Goal: Obtain resource: Obtain resource

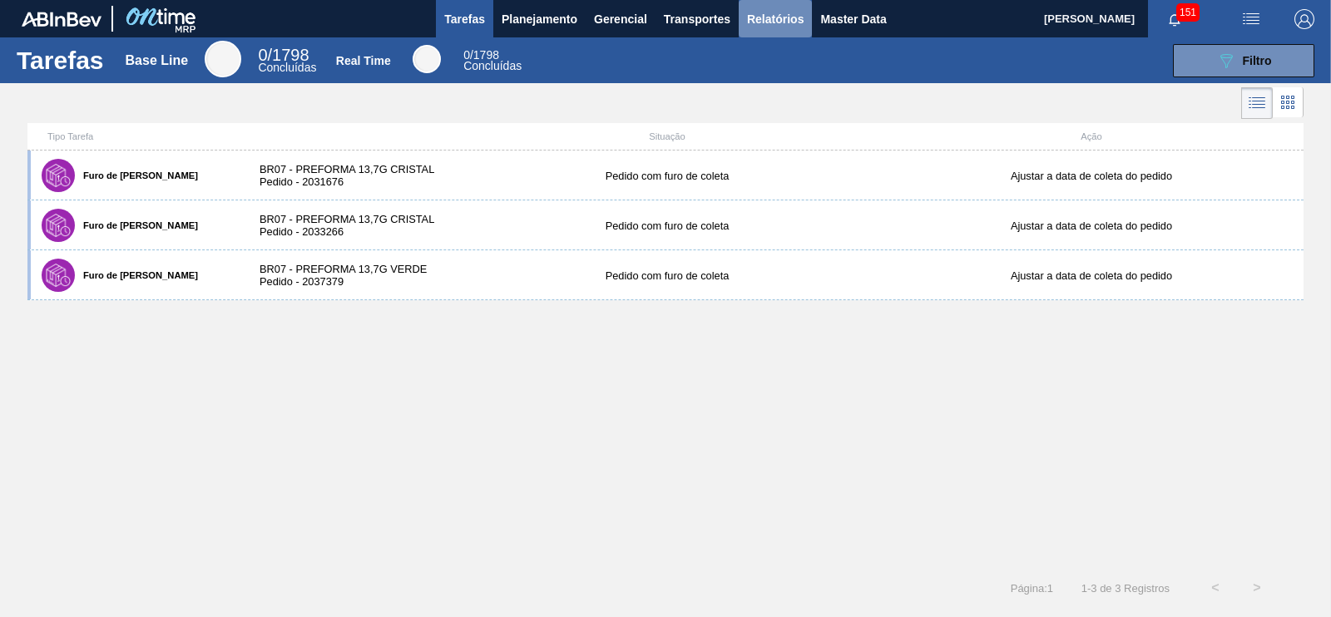
click at [778, 22] on span "Relatórios" at bounding box center [775, 19] width 57 height 20
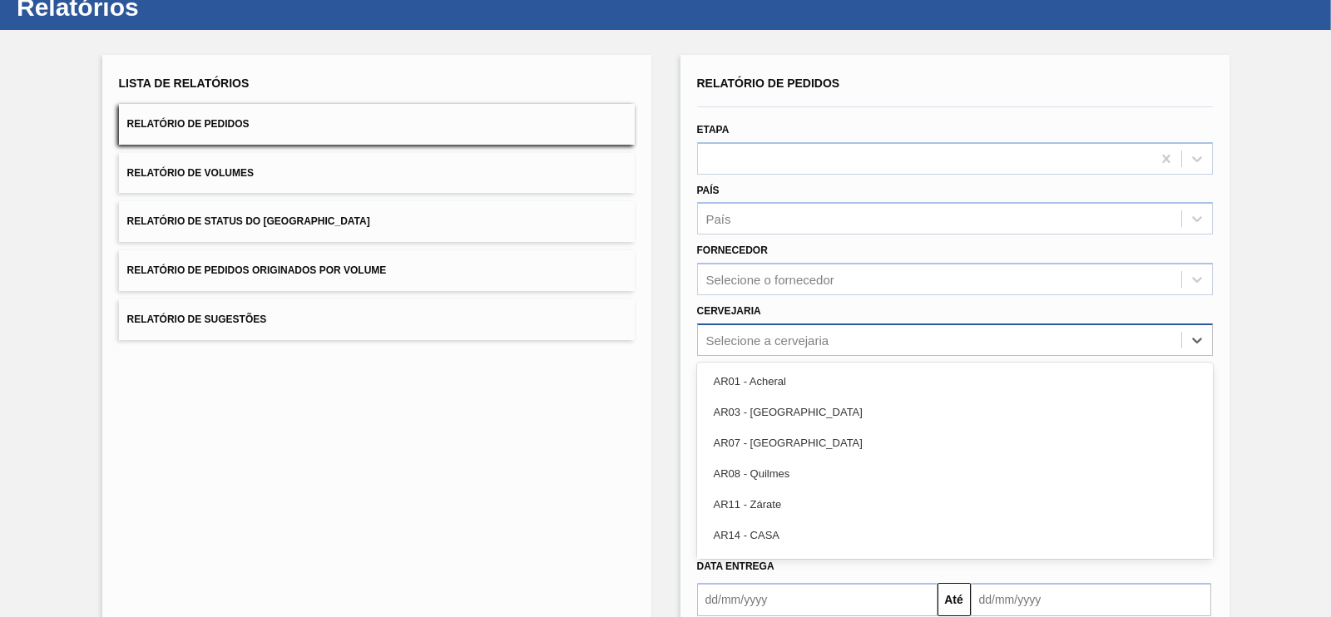
click at [760, 356] on div "option AR01 - Acheral focused, 1 of 92. 92 results available. Use Up and Down t…" at bounding box center [955, 340] width 516 height 32
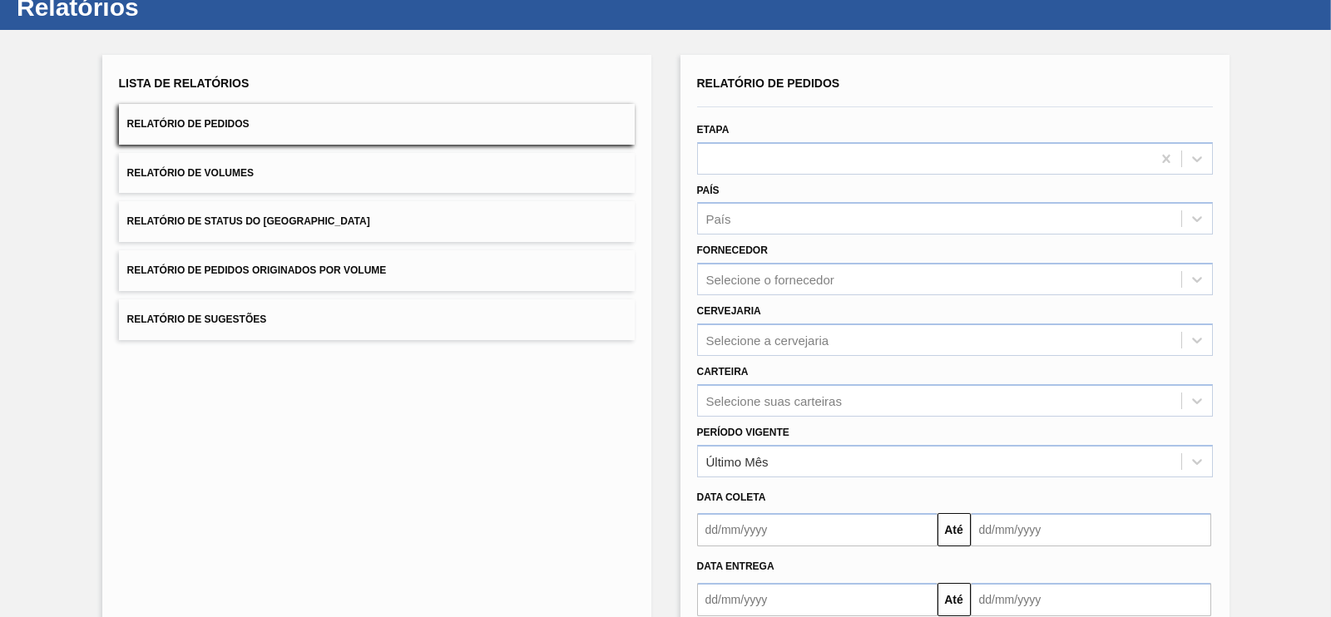
click at [625, 444] on div "Lista de Relatórios Relatório de Pedidos Relatório de Volumes Relatório de Stat…" at bounding box center [376, 375] width 549 height 641
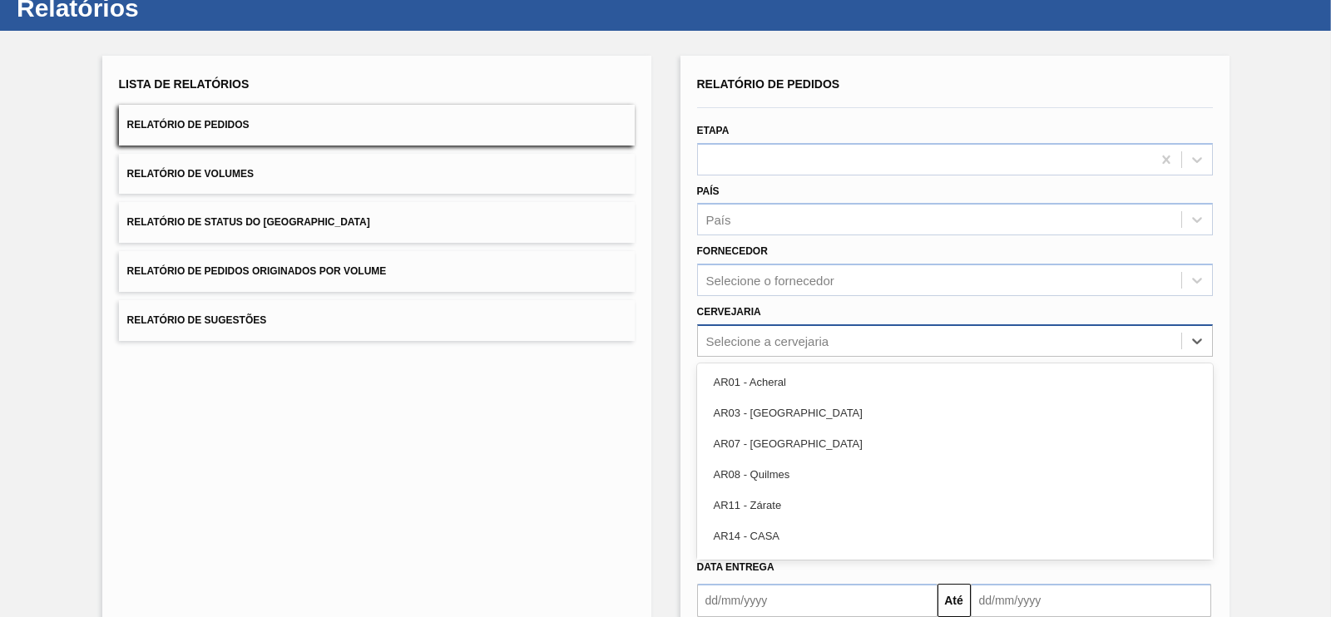
click at [743, 357] on div "option AR01 - Acheral focused, 1 of 92. 92 results available. Use Up and Down t…" at bounding box center [955, 340] width 516 height 32
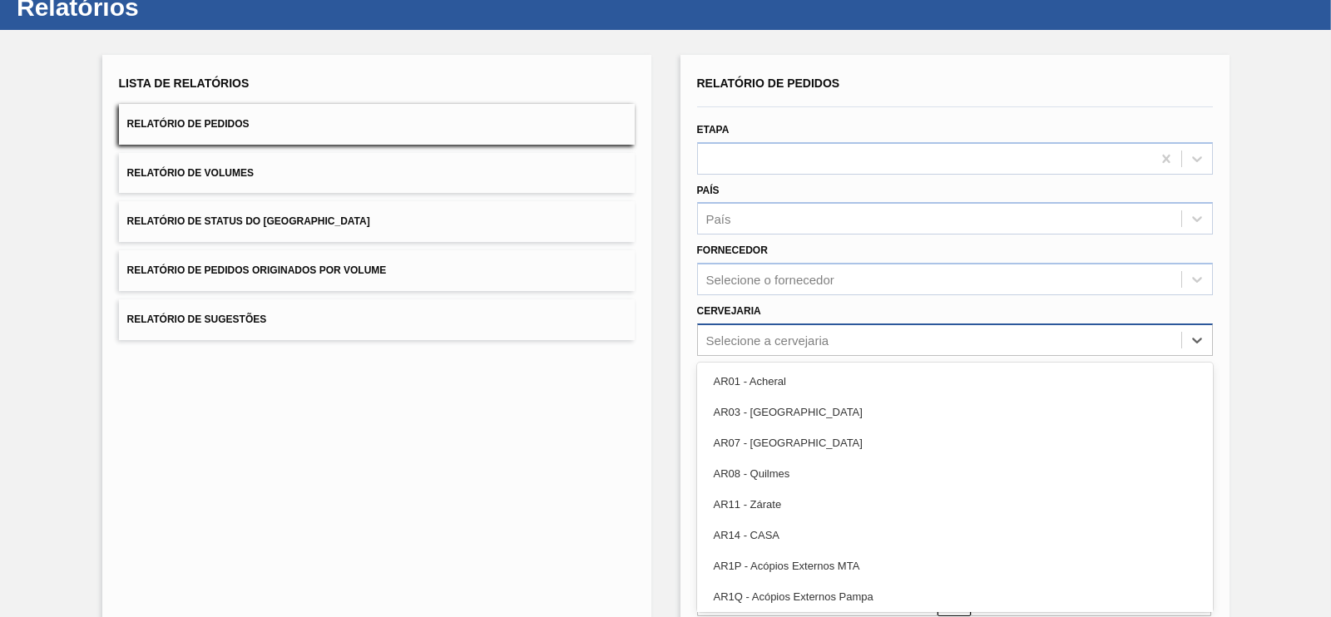
click at [765, 343] on div "Selecione a cervejaria" at bounding box center [767, 340] width 123 height 14
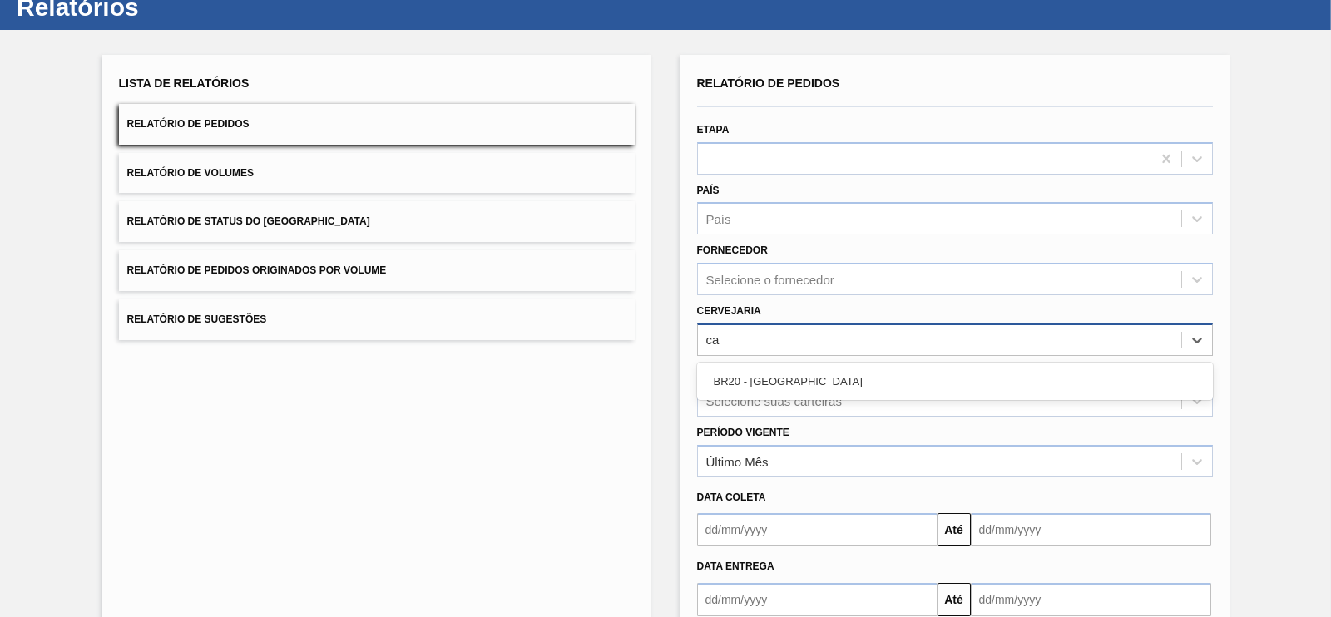
type input "c"
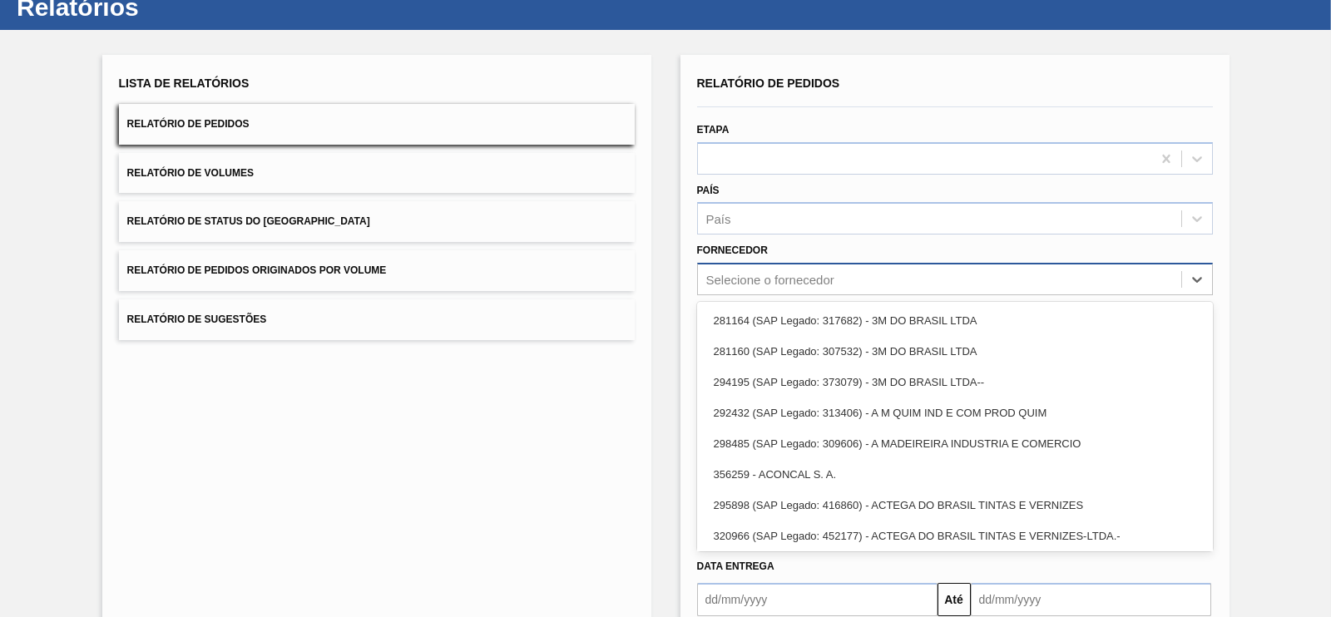
click at [728, 276] on div "Selecione o fornecedor" at bounding box center [770, 280] width 128 height 14
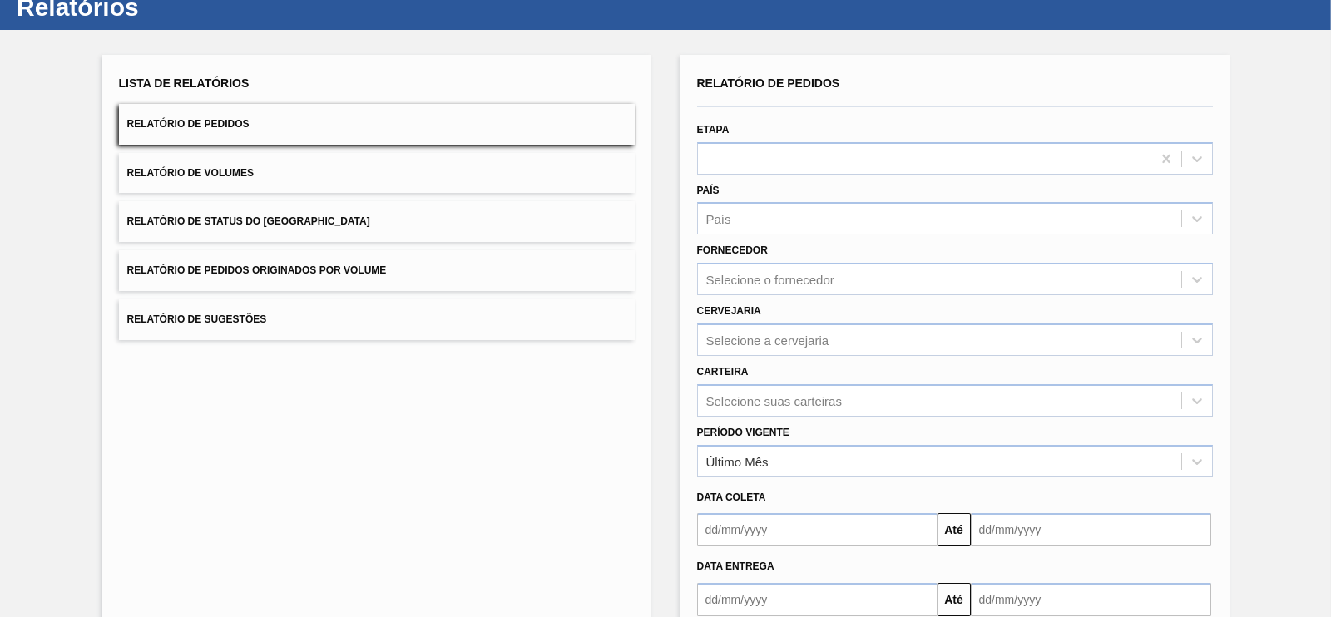
click at [535, 480] on div "Lista de Relatórios Relatório de Pedidos Relatório de Volumes Relatório de Stat…" at bounding box center [376, 375] width 549 height 641
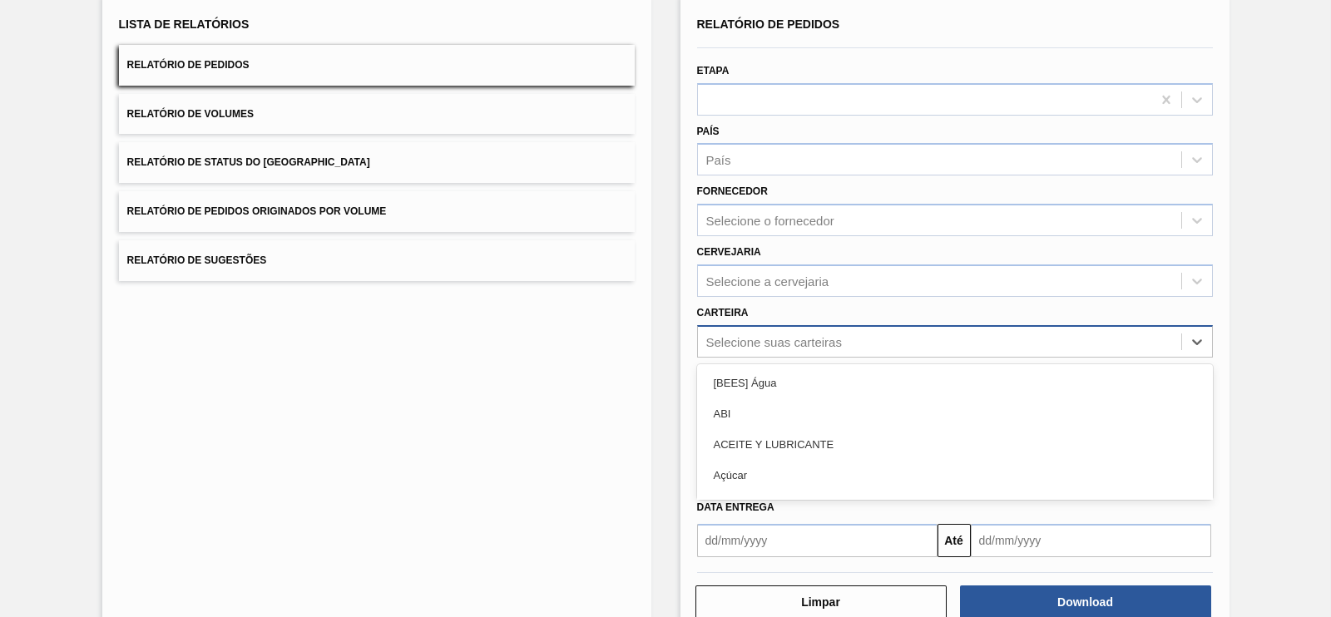
click at [848, 358] on div "option ABI focused, 2 of 101. 101 results available. Use Up and Down to choose …" at bounding box center [955, 341] width 516 height 32
type input "caixa"
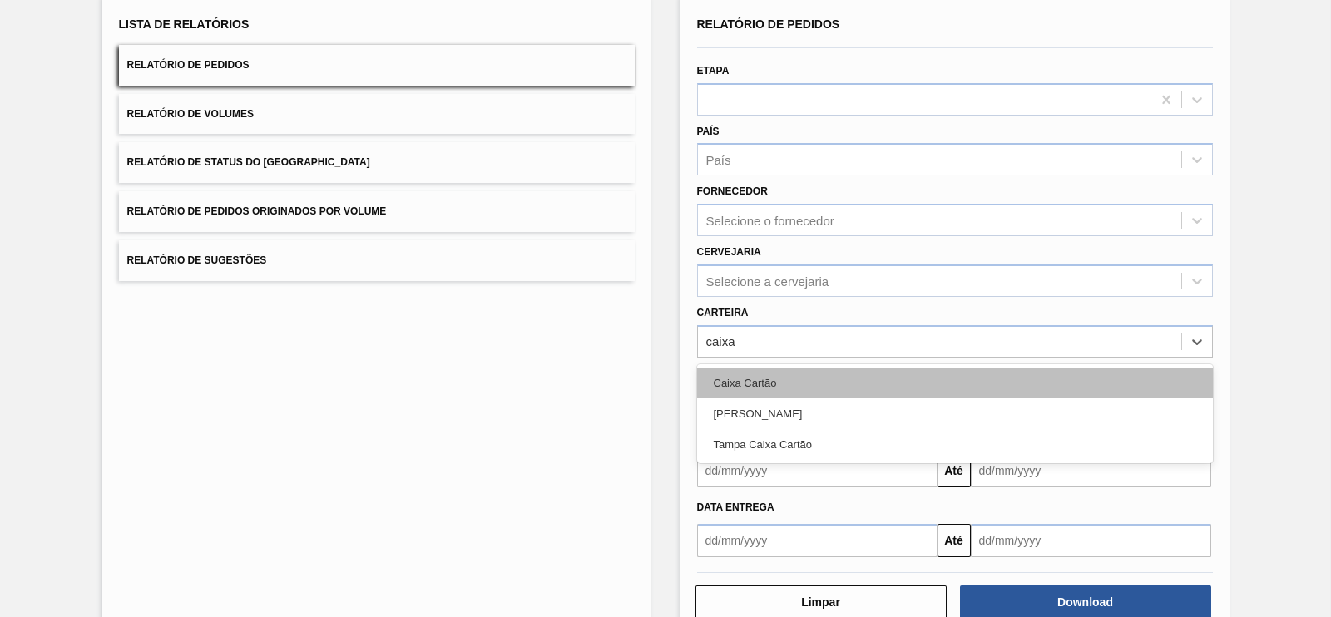
click at [798, 384] on div "Caixa Cartão" at bounding box center [955, 383] width 516 height 31
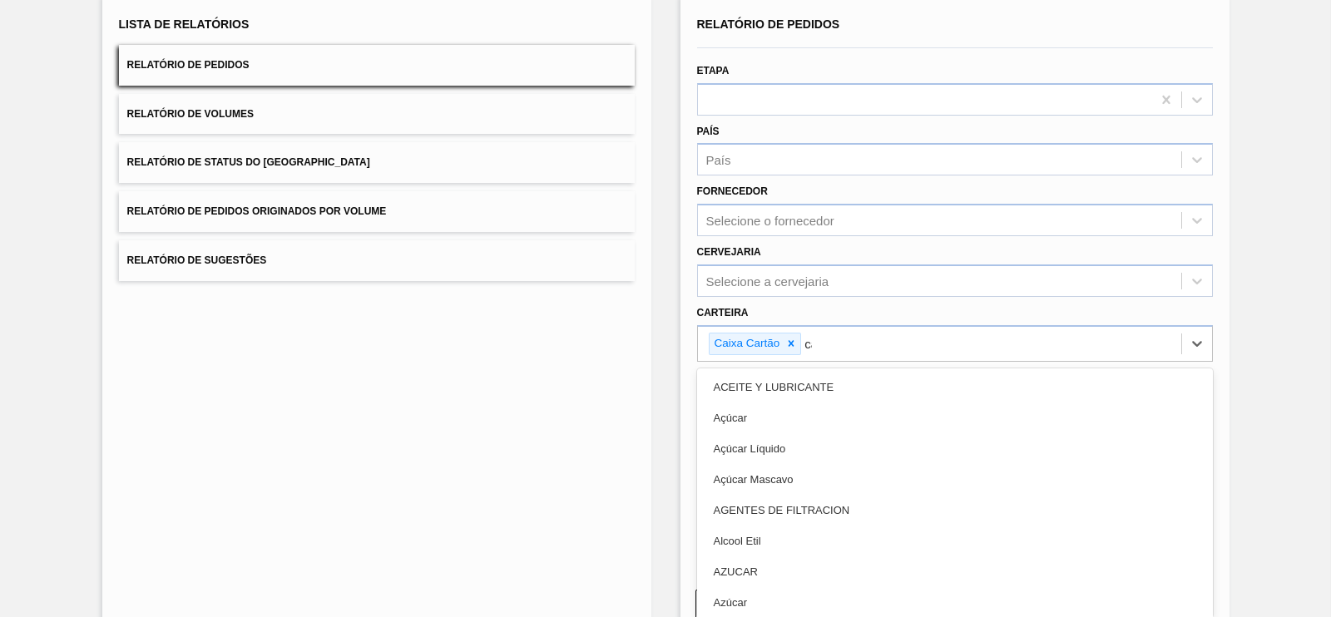
type input "cai"
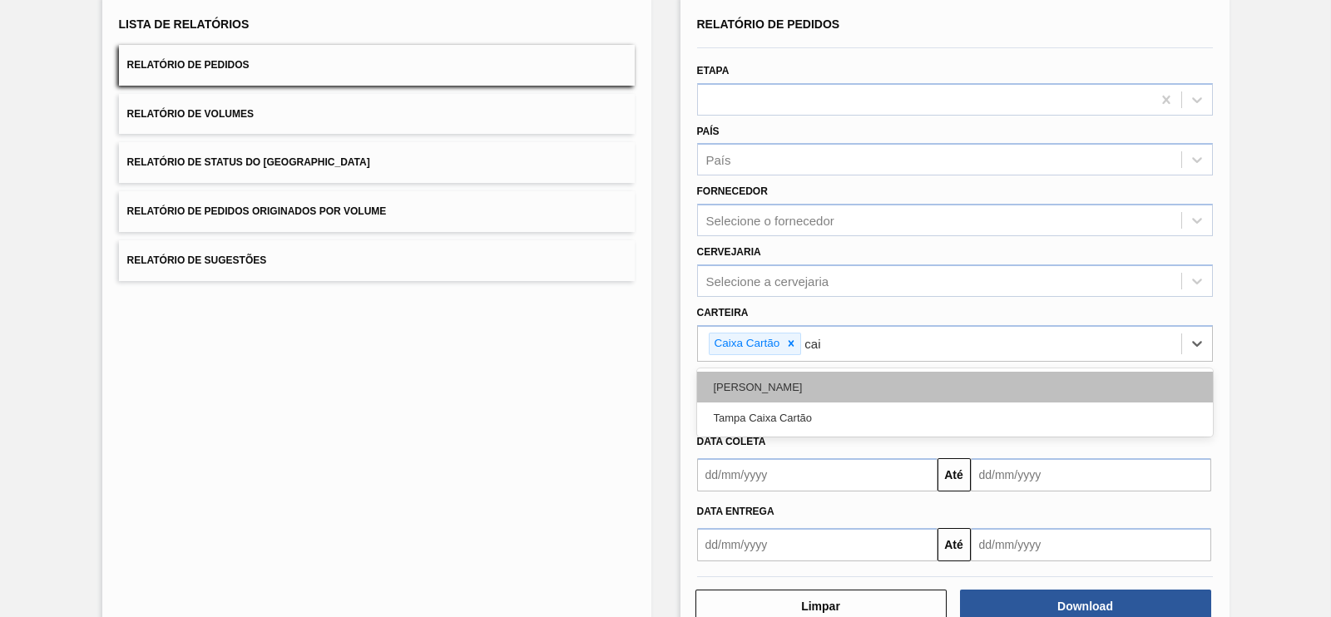
click at [750, 393] on div "[PERSON_NAME]" at bounding box center [955, 387] width 516 height 31
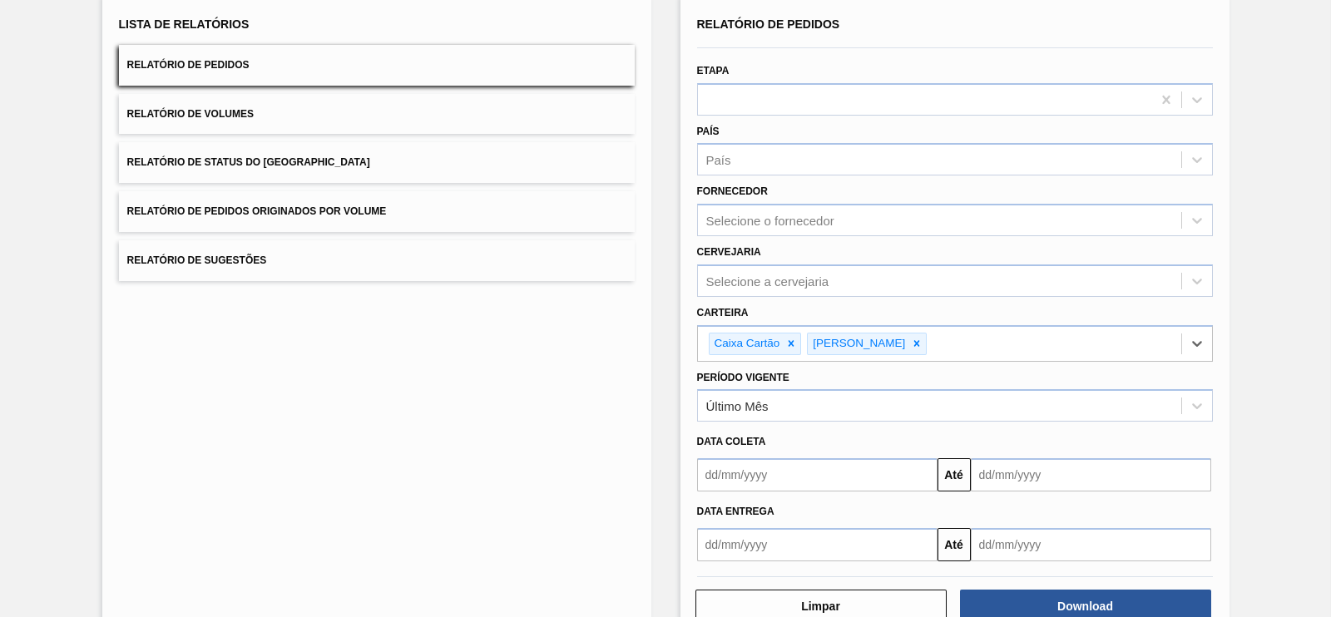
scroll to position [119, 0]
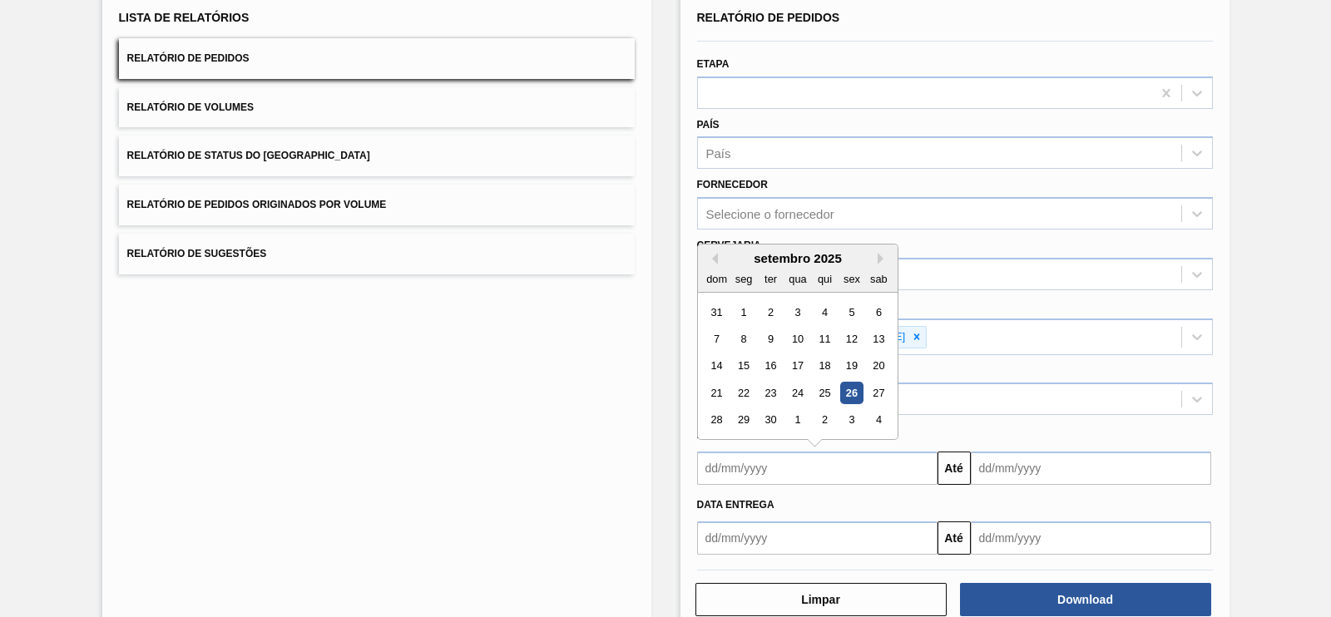
click at [889, 463] on input "text" at bounding box center [817, 468] width 240 height 33
click at [745, 309] on div "1" at bounding box center [743, 312] width 22 height 22
type input "[DATE]"
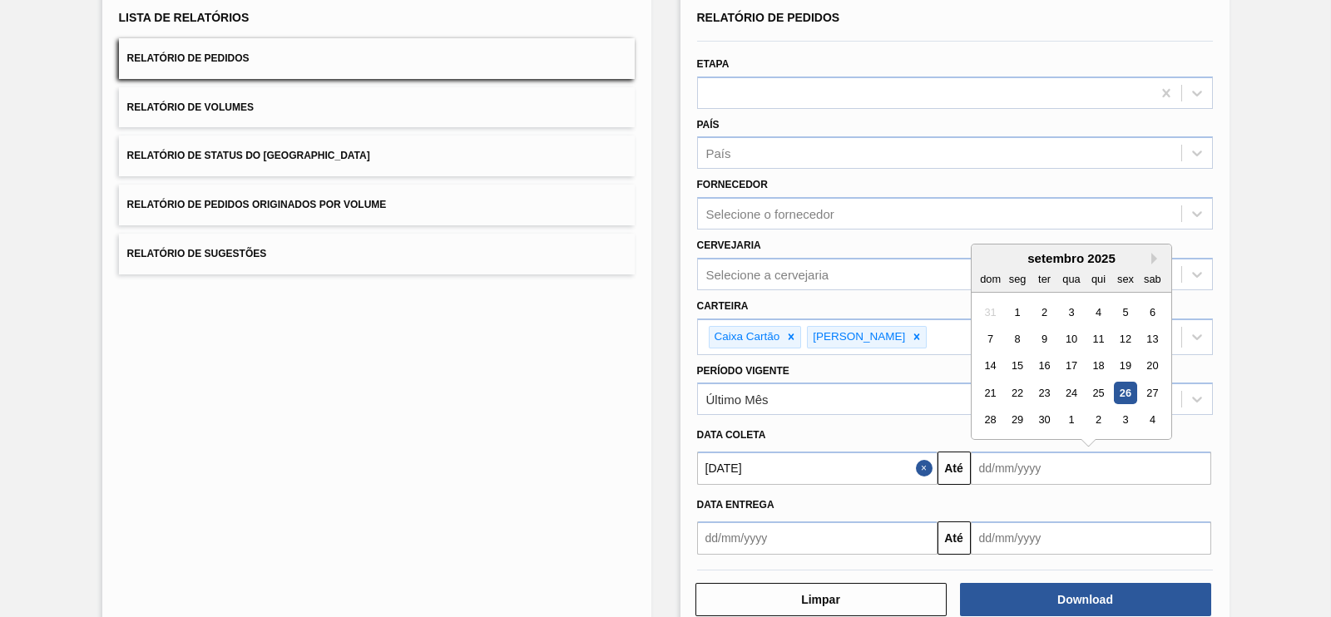
click at [1000, 472] on input "text" at bounding box center [1091, 468] width 240 height 33
click at [1047, 415] on div "30" at bounding box center [1043, 420] width 22 height 22
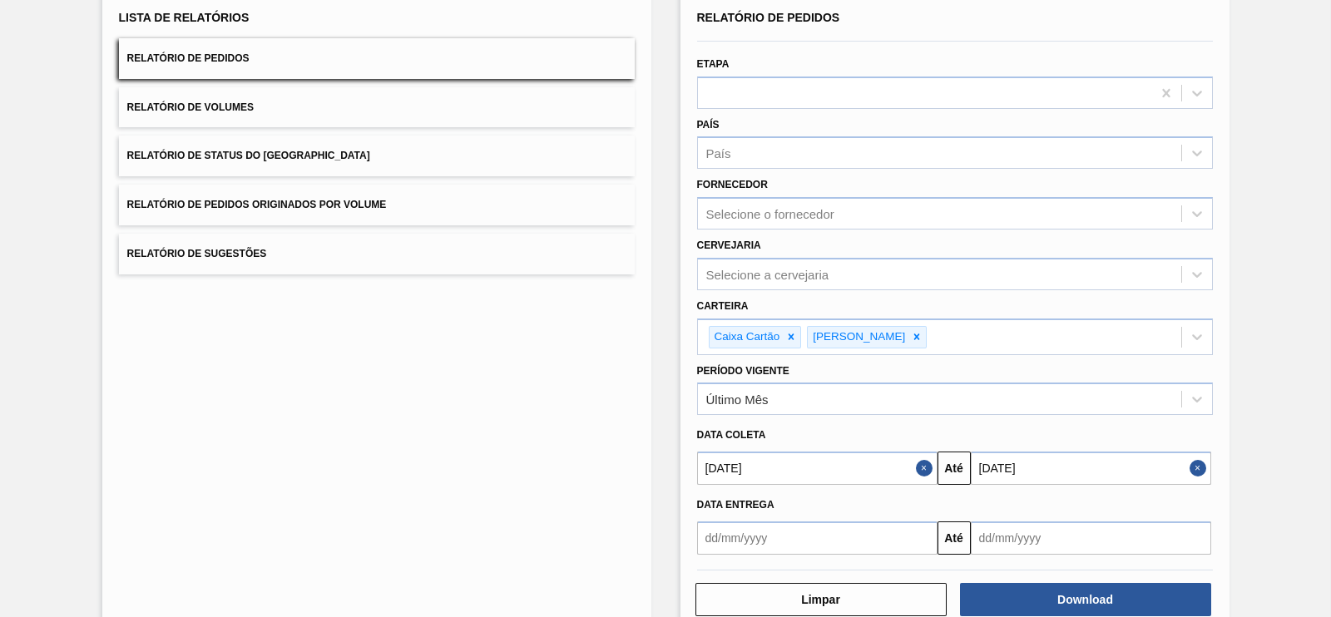
scroll to position [154, 0]
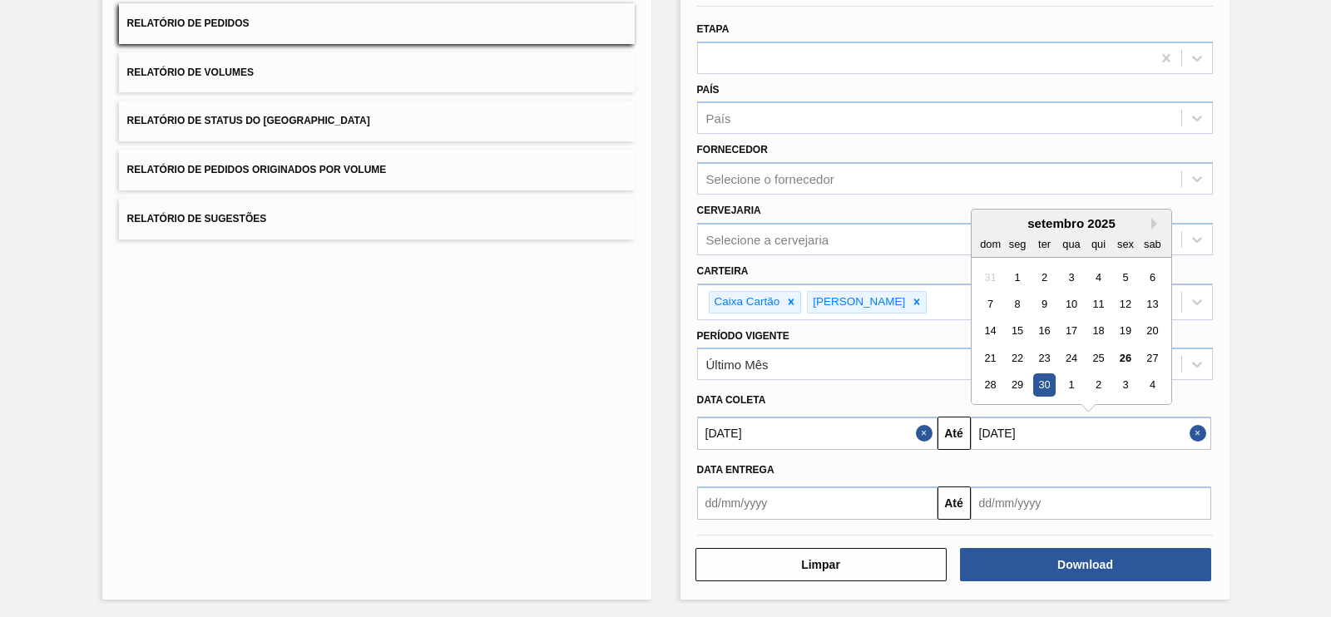
click at [1136, 441] on input "[DATE]" at bounding box center [1091, 433] width 240 height 33
click at [1153, 218] on button "Next Month" at bounding box center [1157, 224] width 12 height 12
click at [1107, 384] on div "30" at bounding box center [1098, 385] width 22 height 22
type input "[DATE]"
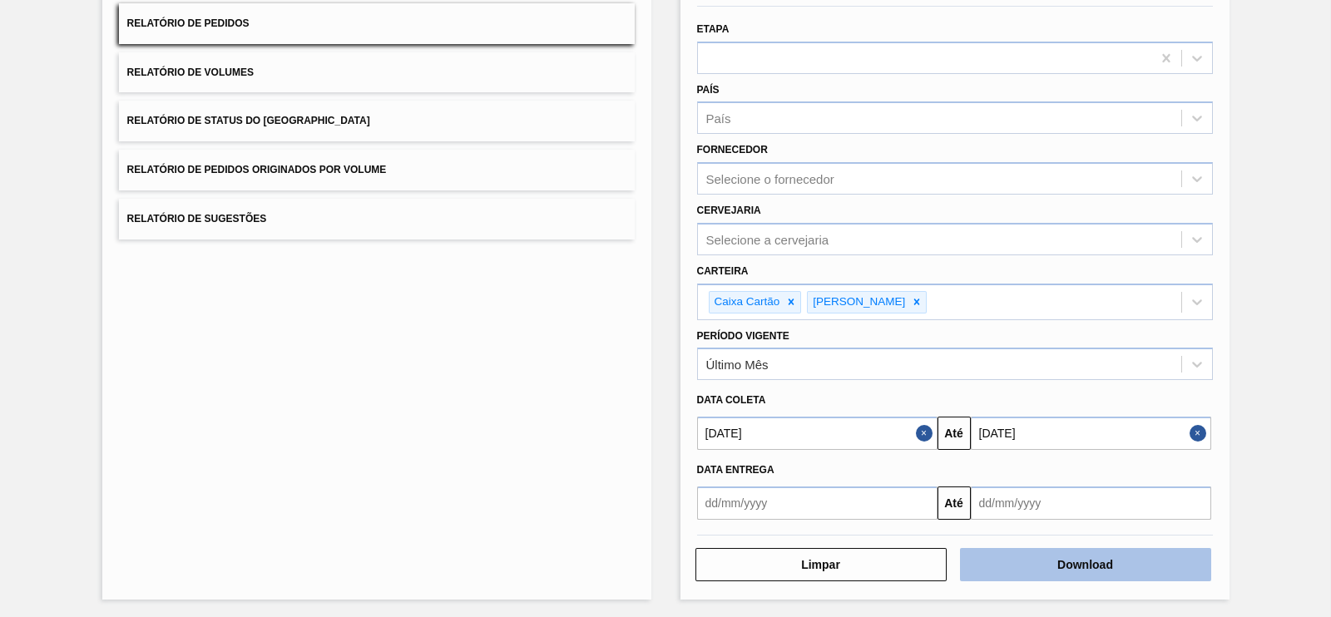
click at [1062, 564] on button "Download" at bounding box center [1085, 564] width 251 height 33
click at [1042, 559] on button "Download" at bounding box center [1085, 564] width 251 height 33
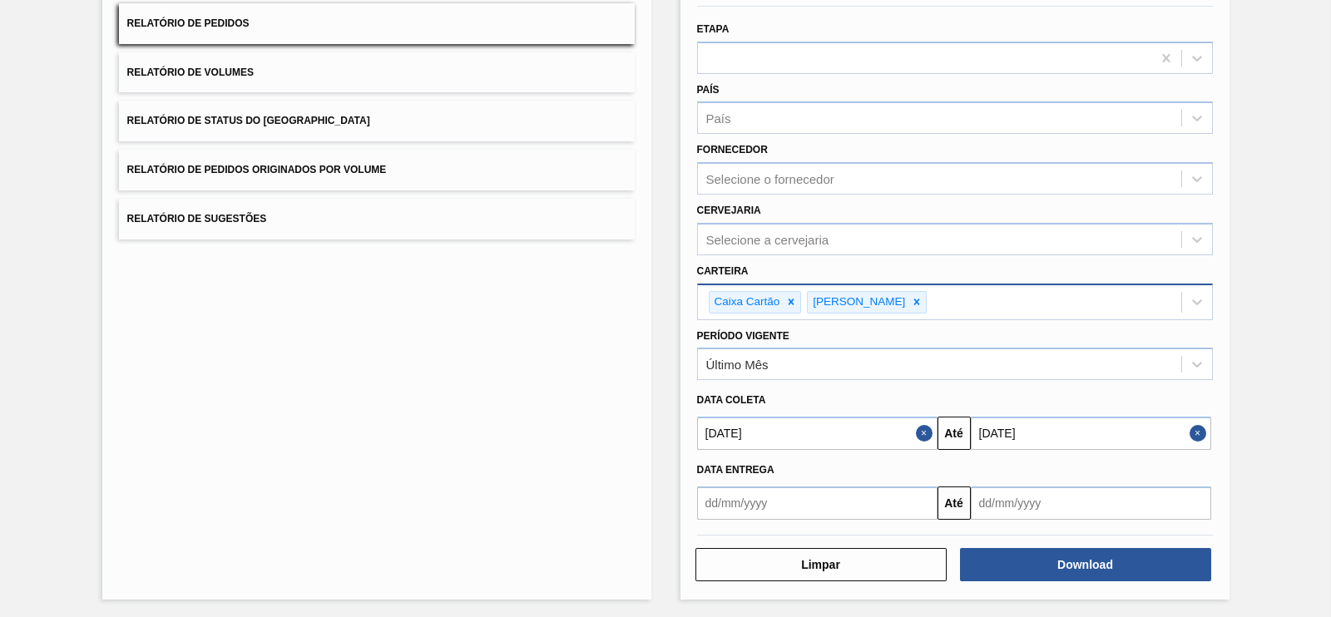
scroll to position [0, 0]
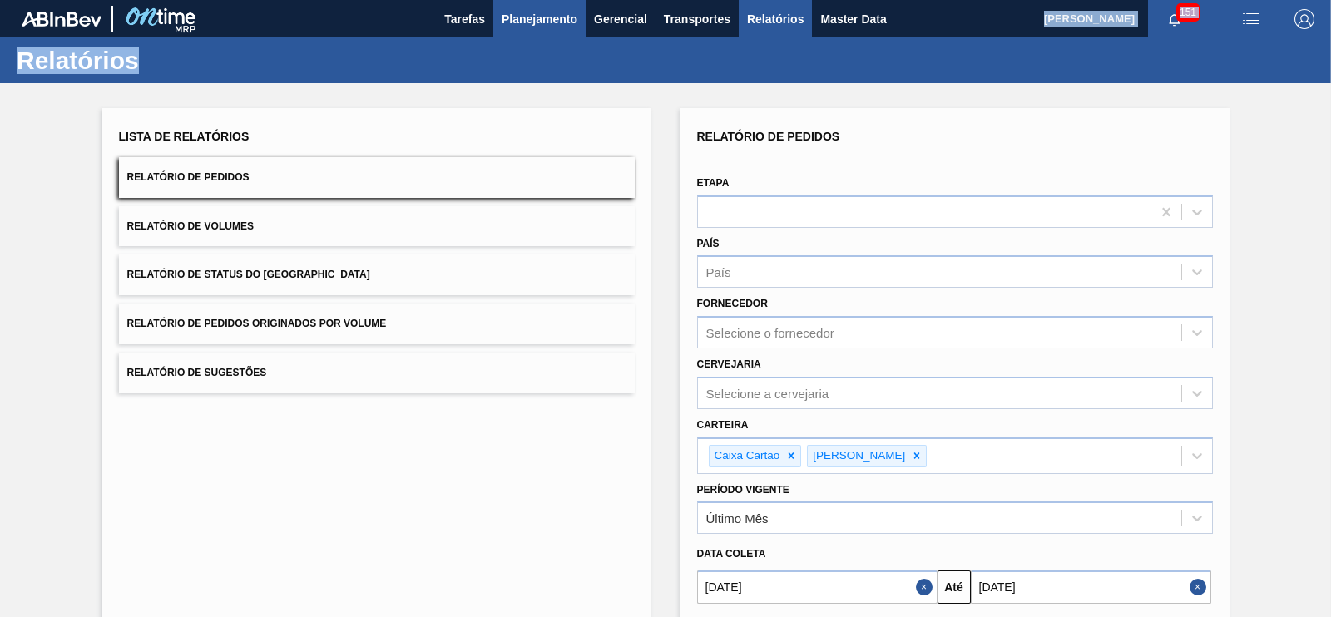
drag, startPoint x: 542, startPoint y: 38, endPoint x: 537, endPoint y: 23, distance: 16.1
click at [537, 23] on main "Tarefas Planejamento Gerencial Transportes Relatórios Master Data [PERSON_NAME]…" at bounding box center [665, 308] width 1331 height 617
click at [537, 23] on span "Planejamento" at bounding box center [540, 19] width 76 height 20
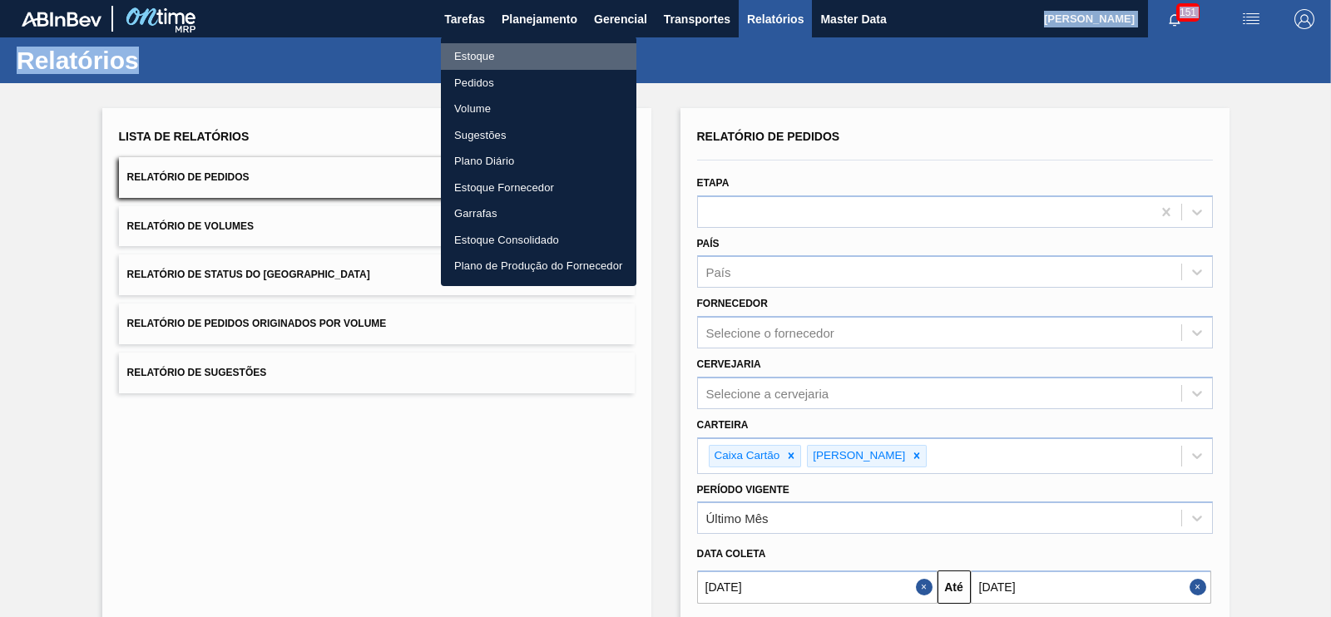
click at [475, 62] on li "Estoque" at bounding box center [539, 56] width 196 height 27
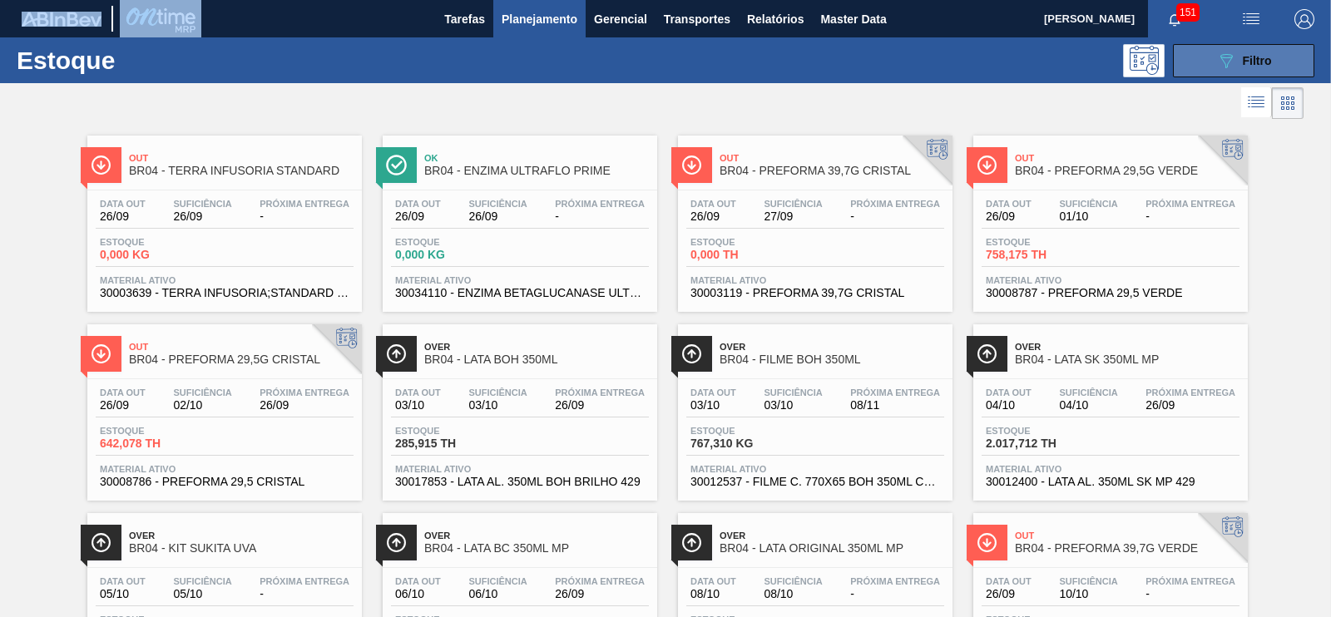
click at [1201, 66] on button "089F7B8B-B2A5-4AFE-B5C0-19BA573D28AC Filtro" at bounding box center [1243, 60] width 141 height 33
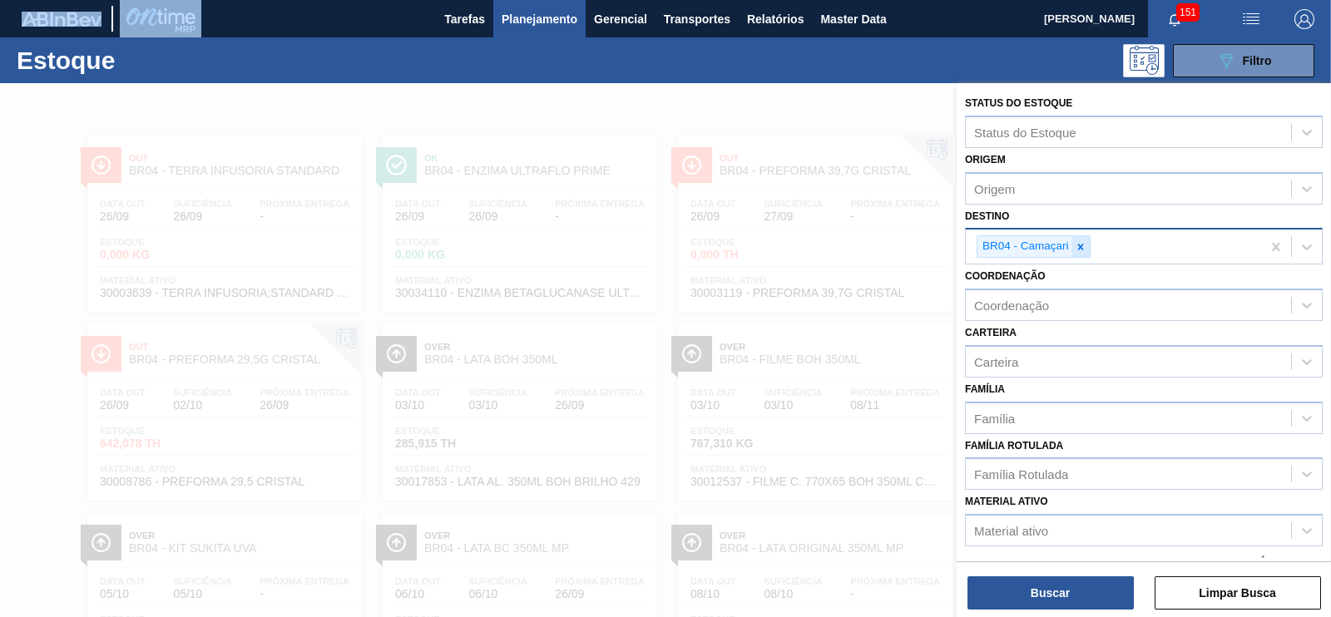
click at [1086, 244] on icon at bounding box center [1081, 247] width 12 height 12
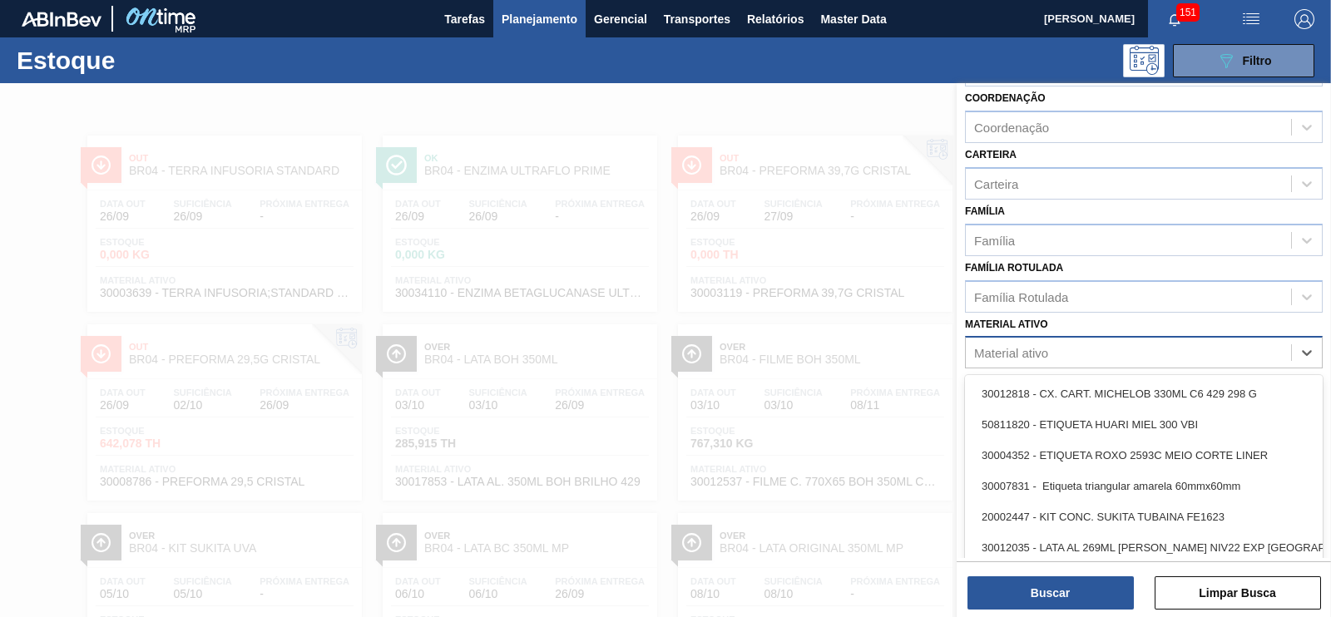
scroll to position [11, 0]
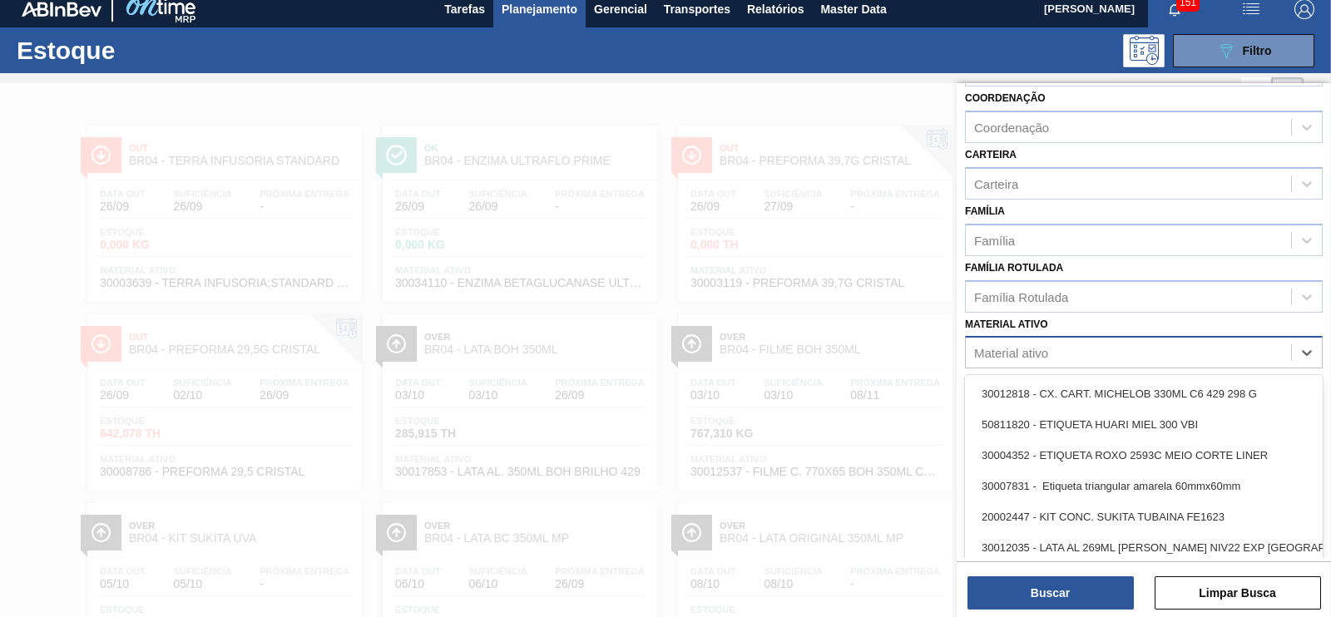
click at [994, 349] on div "Material ativo" at bounding box center [1011, 353] width 74 height 14
type ativo "30018687"
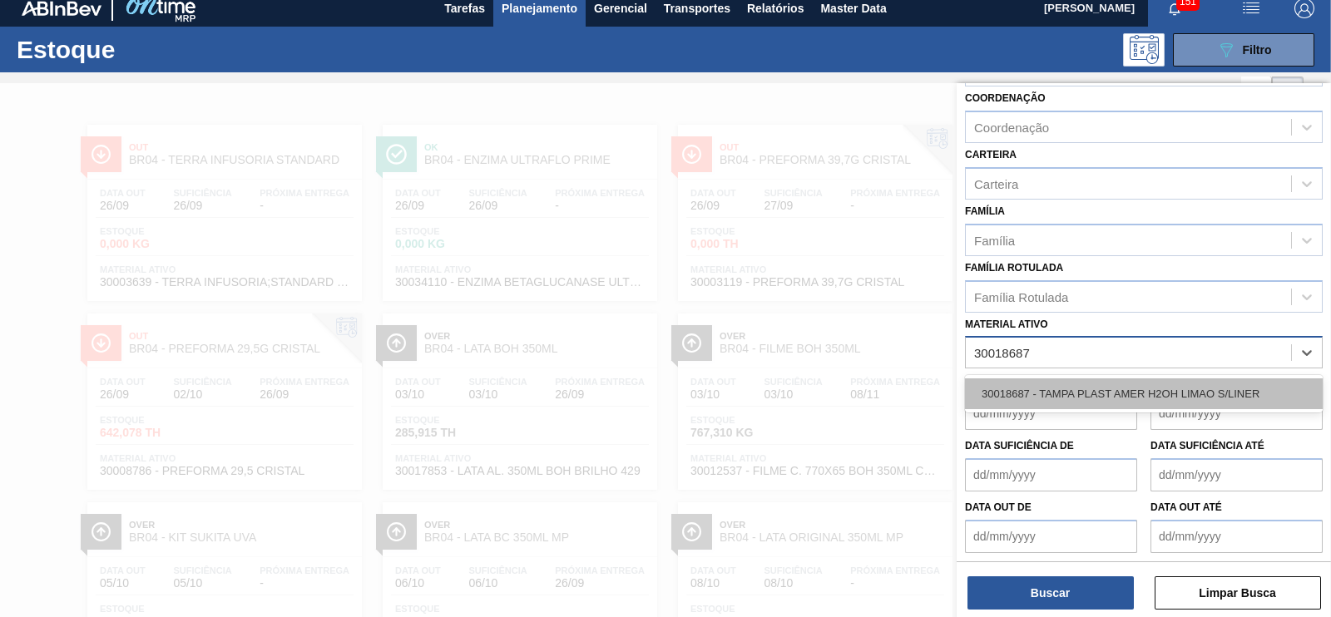
click at [1011, 387] on div "30018687 - TAMPA PLAST AMER H2OH LIMAO S/LINER" at bounding box center [1144, 394] width 358 height 31
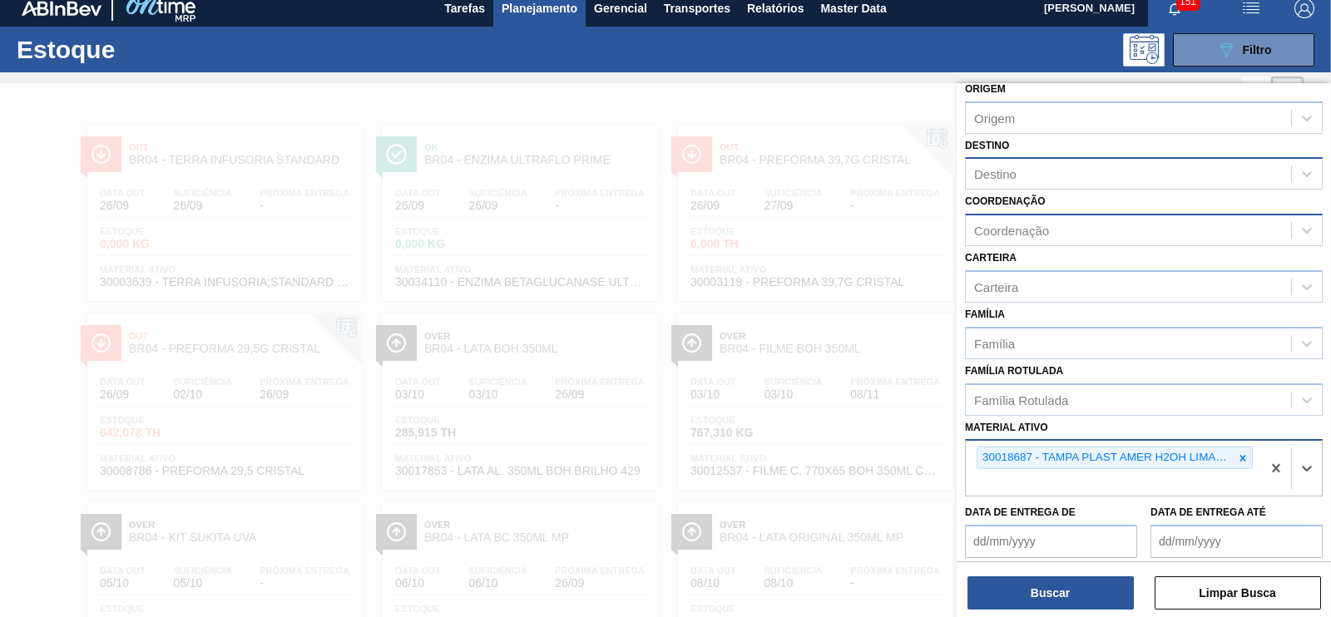
scroll to position [0, 0]
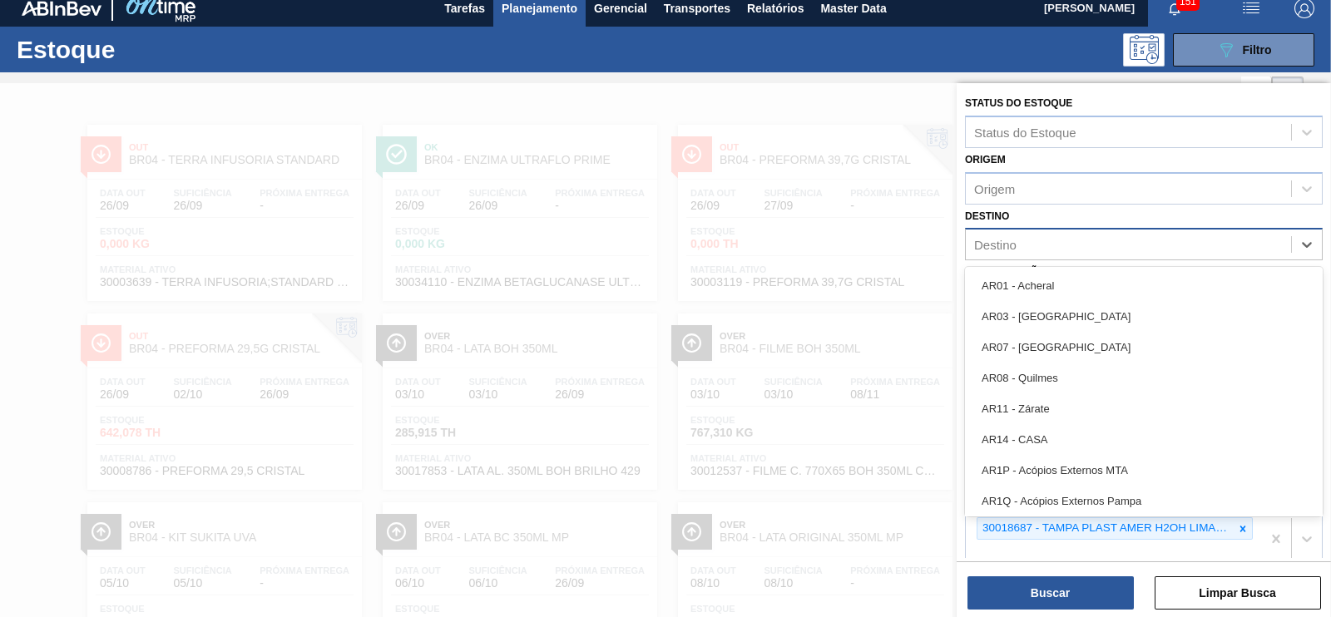
click at [1012, 239] on div "Destino" at bounding box center [995, 245] width 42 height 14
type input "sapu"
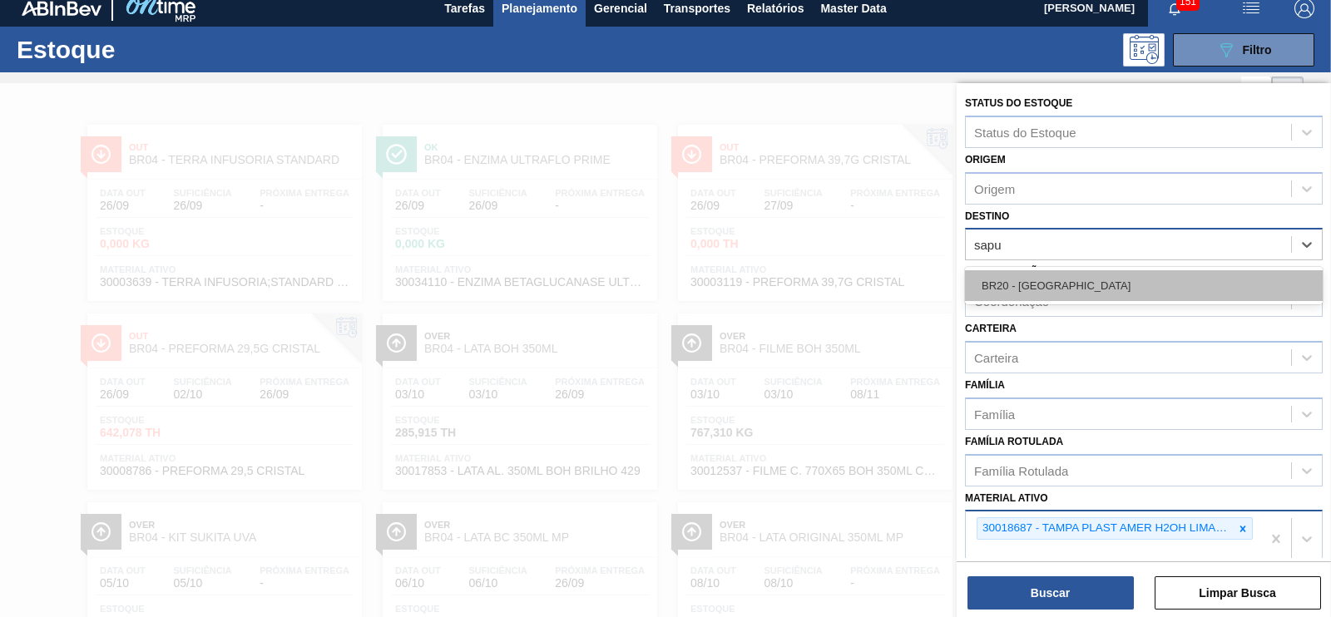
click at [1014, 272] on div "BR20 - [GEOGRAPHIC_DATA]" at bounding box center [1144, 285] width 358 height 31
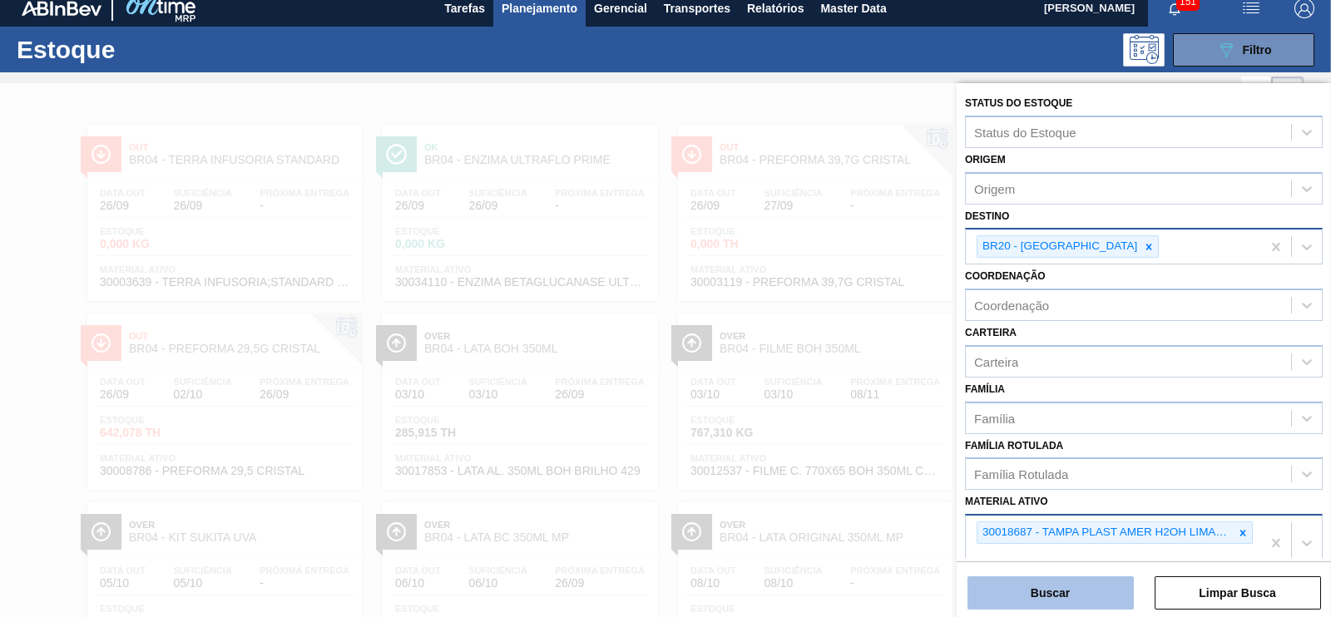
click at [1046, 601] on button "Buscar" at bounding box center [1051, 593] width 166 height 33
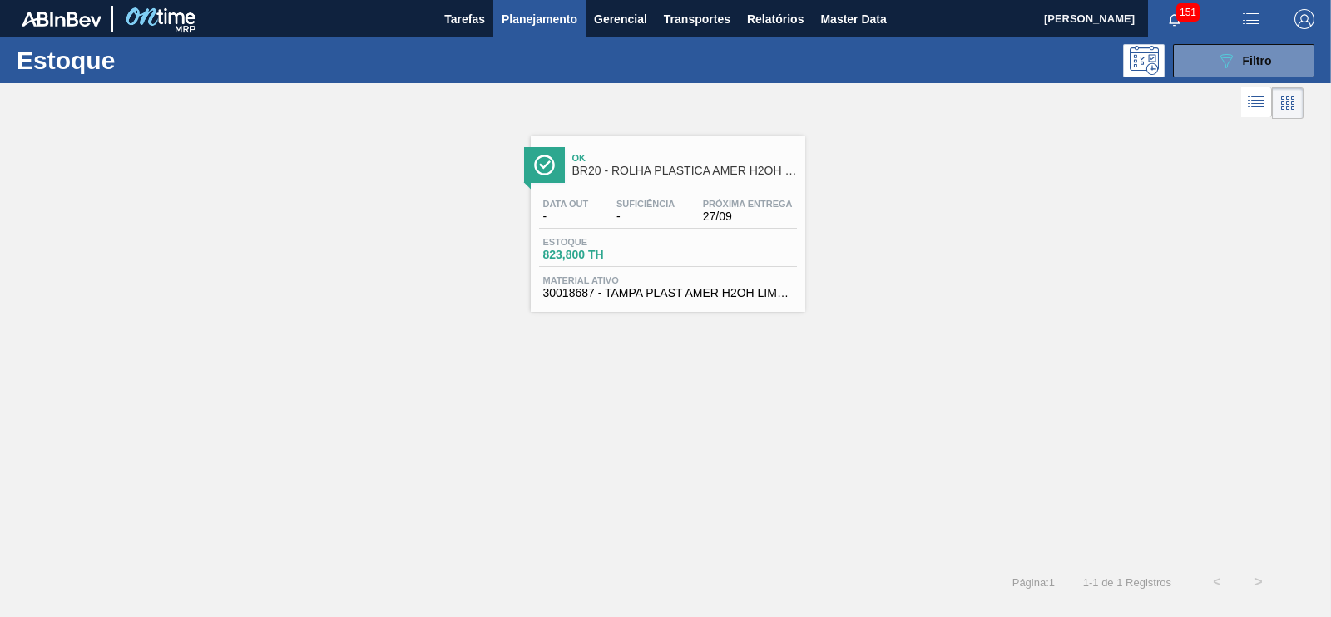
click at [629, 243] on span "Estoque" at bounding box center [601, 242] width 116 height 10
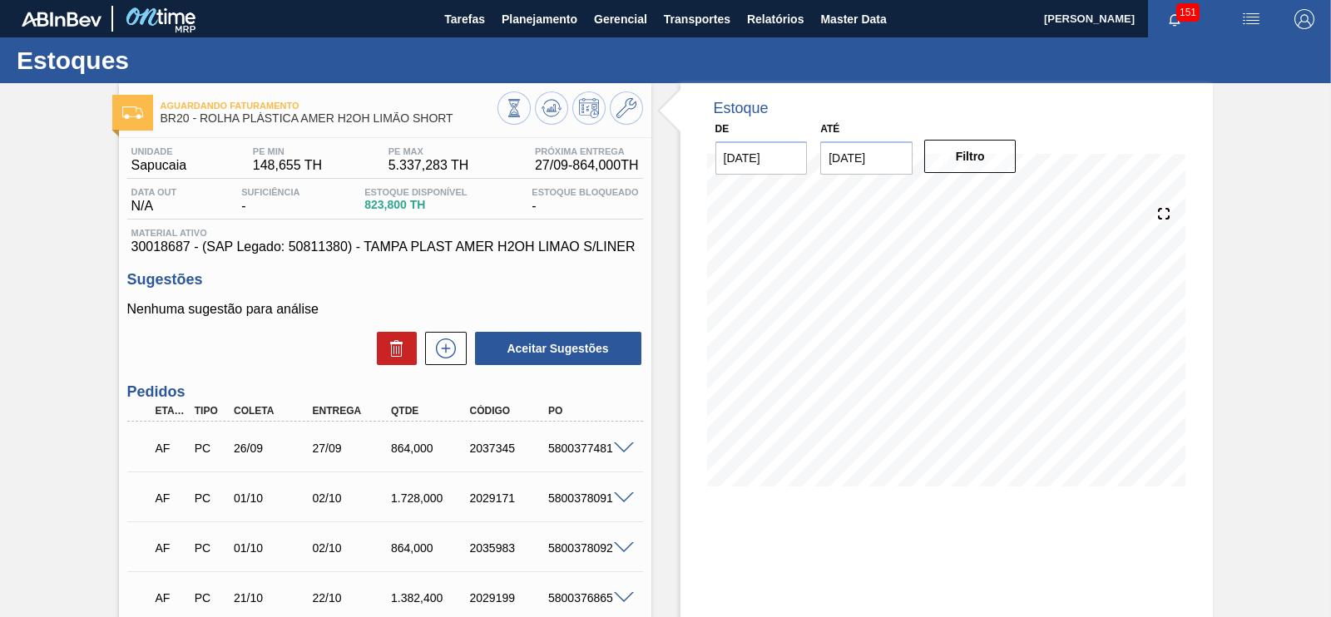
scroll to position [35, 0]
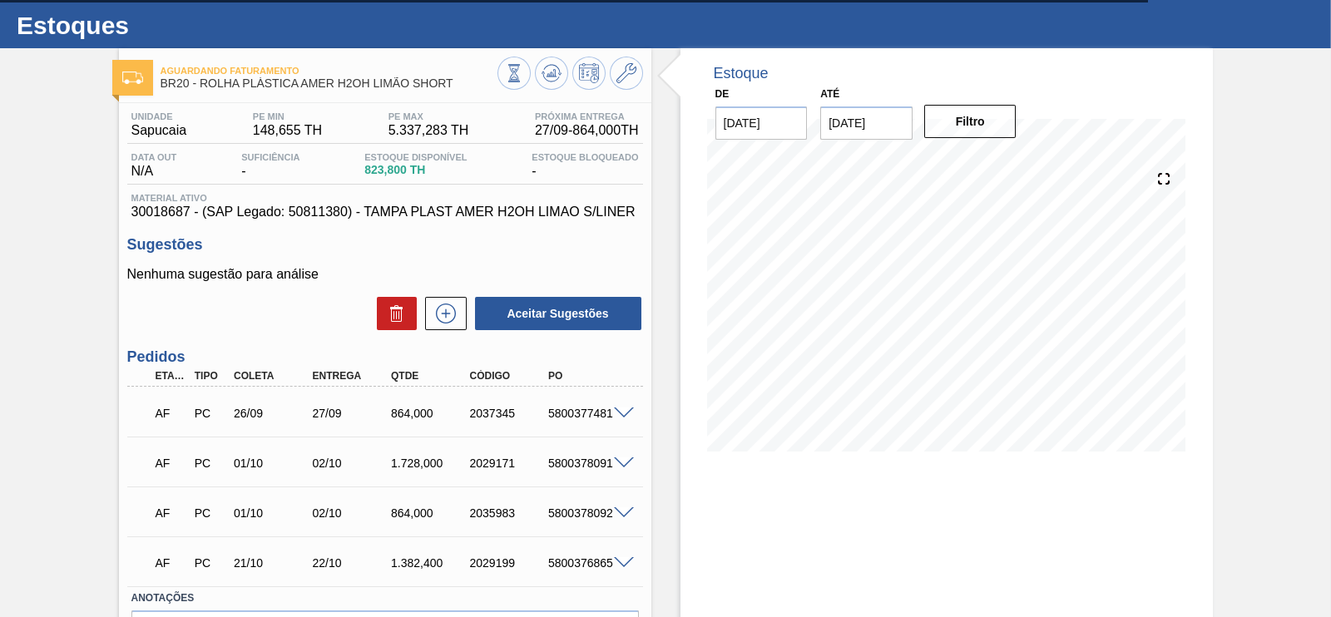
click at [617, 419] on span at bounding box center [624, 414] width 20 height 12
